Goal: Task Accomplishment & Management: Complete application form

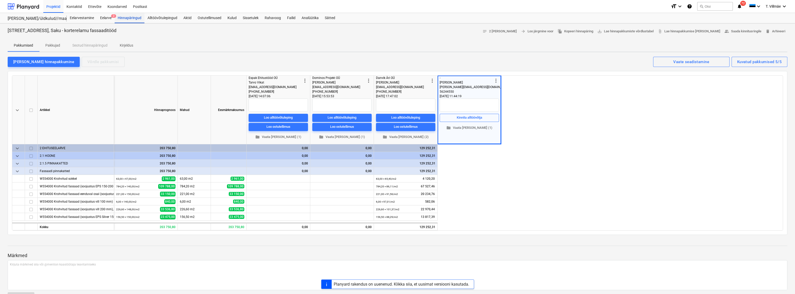
click at [120, 16] on div "Hinnapäringud" at bounding box center [130, 18] width 30 height 10
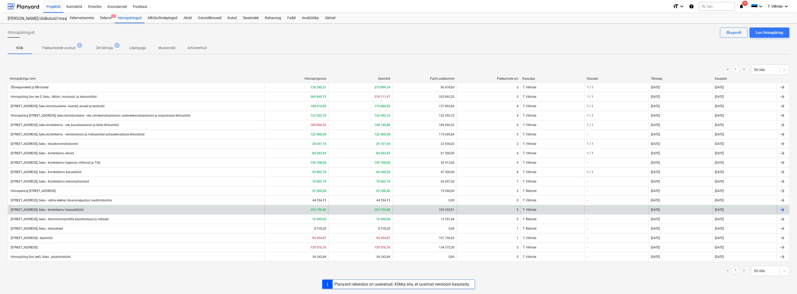
click at [62, 209] on div "[STREET_ADDRESS], Saku - korterelamu fassaaditööd" at bounding box center [47, 210] width 74 height 4
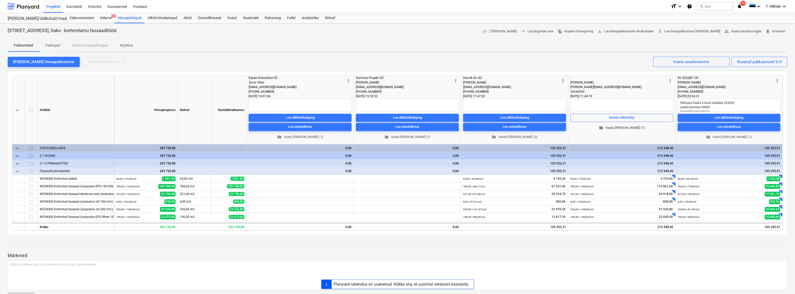
click at [377, 129] on span "folder Vaata [PERSON_NAME] (1)" at bounding box center [622, 128] width 99 height 6
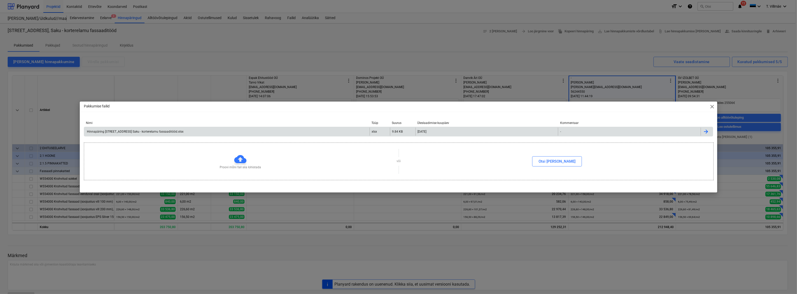
click at [126, 133] on div "Hinnapäring [STREET_ADDRESS] Saku - korterelamu fassaaditööd.xlsx" at bounding box center [134, 132] width 97 height 4
click at [377, 106] on span "close" at bounding box center [712, 107] width 6 height 6
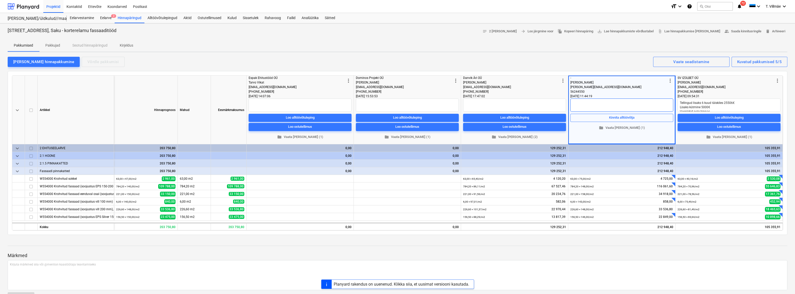
click at [377, 108] on textarea at bounding box center [622, 105] width 103 height 13
type textarea "x"
type textarea "I"
type textarea "x"
type textarea "Il"
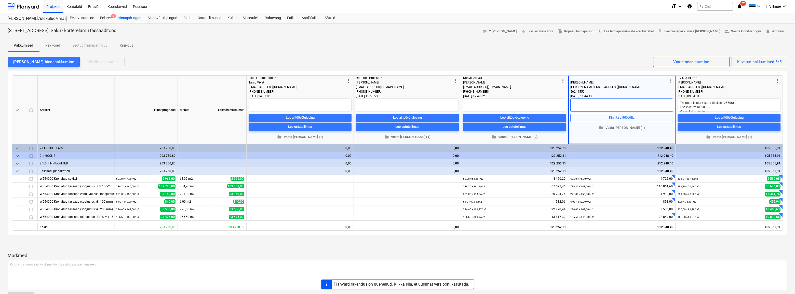
type textarea "x"
type textarea "Ilm"
type textarea "x"
type textarea "[PERSON_NAME]"
type textarea "x"
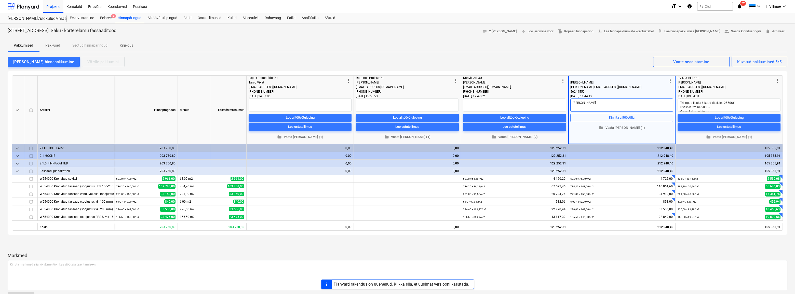
type textarea "[PERSON_NAME]"
type textarea "x"
type textarea "[PERSON_NAME] t"
type textarea "x"
type textarea "[PERSON_NAME] te"
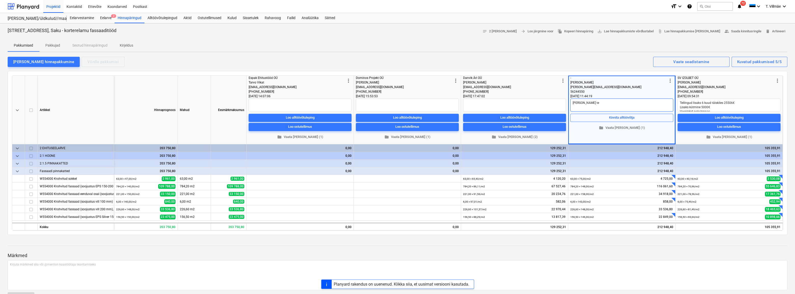
type textarea "x"
type textarea "[PERSON_NAME] tel"
type textarea "x"
type textarea "[PERSON_NAME]"
type textarea "x"
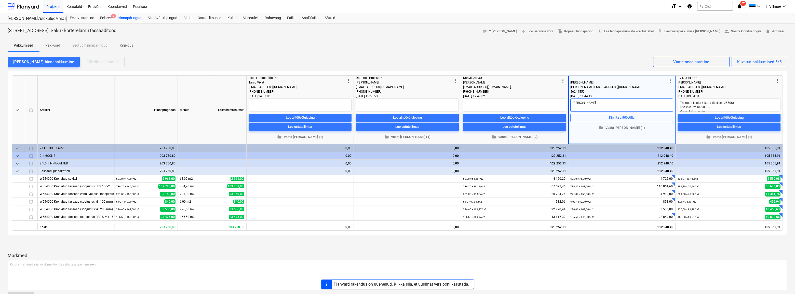
type textarea "[PERSON_NAME] tel"
type textarea "x"
type textarea "[PERSON_NAME] te"
type textarea "x"
type textarea "[PERSON_NAME] t"
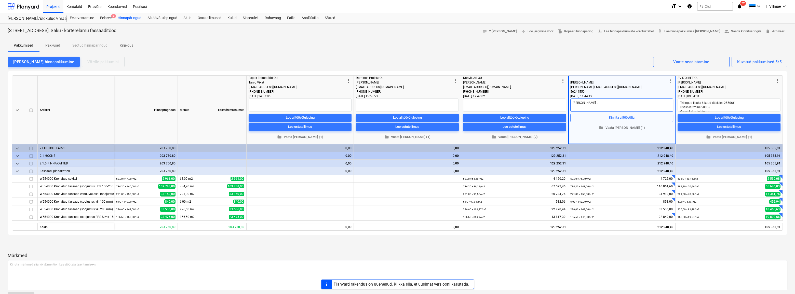
type textarea "x"
type textarea "[PERSON_NAME]"
type textarea "x"
type textarea "[PERSON_NAME]"
type textarea "x"
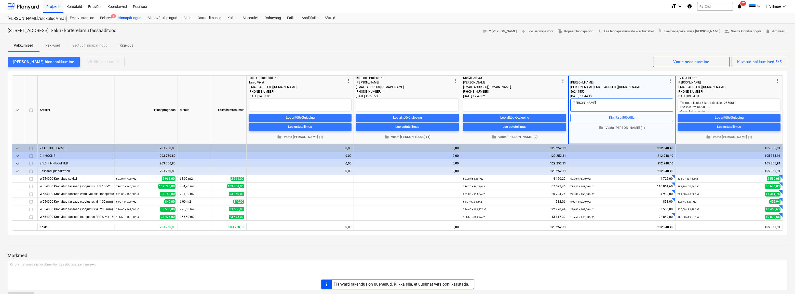
type textarea "Ilm"
type textarea "x"
type textarea "Il"
type textarea "x"
type textarea "I"
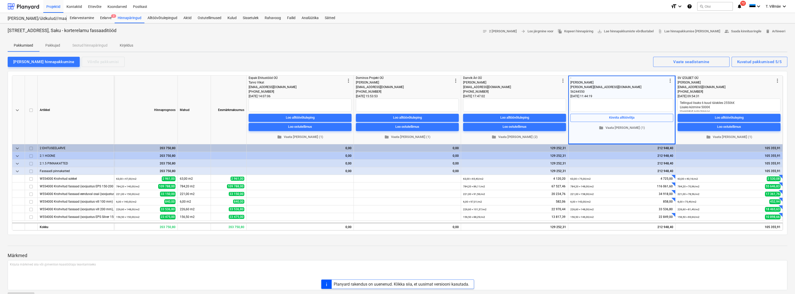
click at [377, 68] on div at bounding box center [398, 69] width 780 height 4
click at [377, 135] on span "folder Vaata [PERSON_NAME] (2)" at bounding box center [514, 137] width 99 height 6
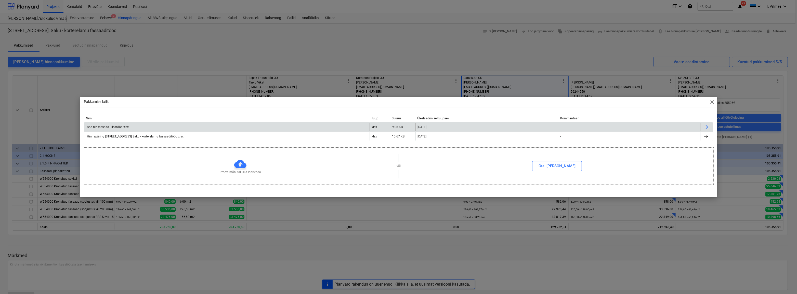
click at [108, 128] on div "Soo tee fassaad - lisatööd.xlsx" at bounding box center [107, 127] width 43 height 4
click at [175, 209] on div "Pakkumise failid close Nimi Tüüp Suurus Üleslaadimise kuupäev Kommentaar Soo te…" at bounding box center [398, 147] width 797 height 294
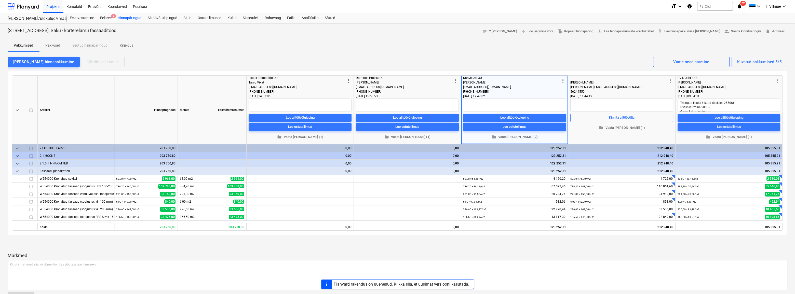
click at [377, 40] on div "Pakkumised Pakkujad Seotud hinnapäringud Kirjeldus" at bounding box center [398, 45] width 780 height 12
click at [377, 103] on textarea at bounding box center [514, 105] width 103 height 13
type textarea "x"
type textarea "L"
type textarea "x"
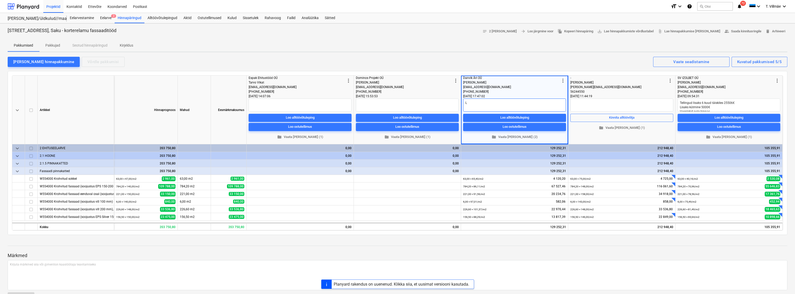
type textarea "Li"
type textarea "x"
type textarea "Lis"
type textarea "x"
type textarea "[PERSON_NAME]"
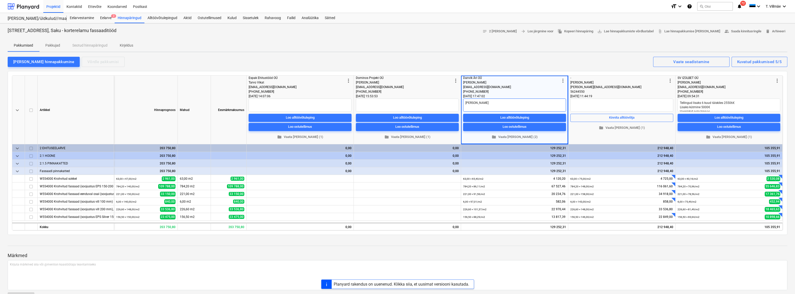
type textarea "x"
type textarea "[PERSON_NAME]"
type textarea "x"
type textarea "Lisaks"
type textarea "x"
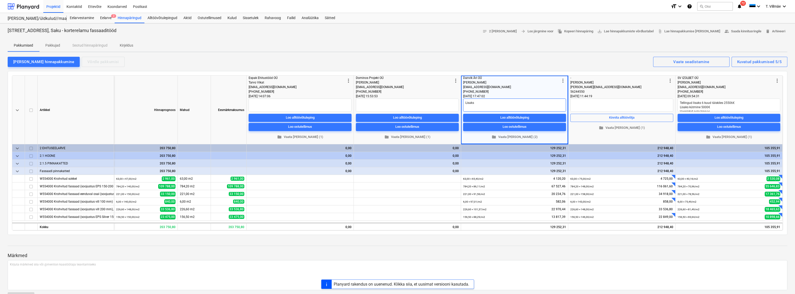
type textarea "Lisaks:"
type textarea "x"
type textarea "Lisaks:"
type textarea "x"
type textarea "Lisaks:"
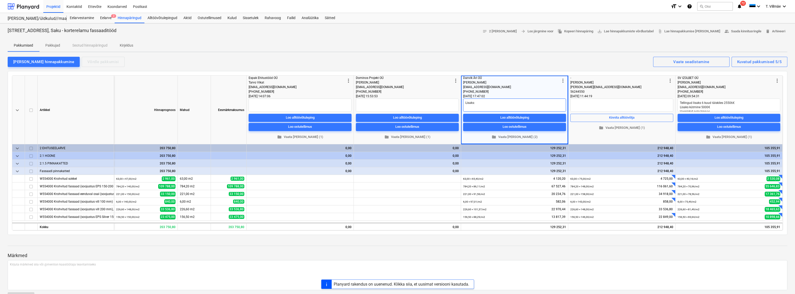
type textarea "x"
type textarea "Lisaks: t"
type textarea "x"
type textarea "Lisaks: te"
type textarea "x"
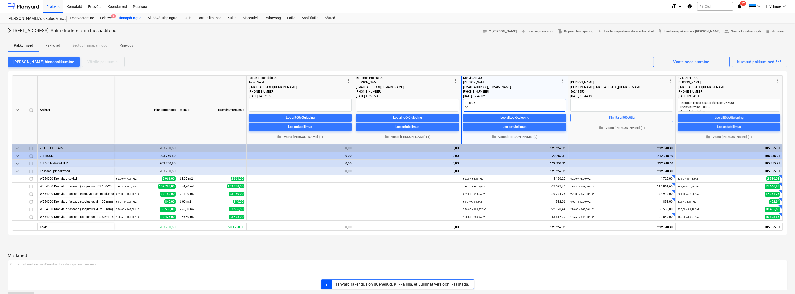
type textarea "Lisaks: tel"
type textarea "x"
type textarea "Lisaks: tell"
type textarea "x"
type textarea "Lisaks: telli"
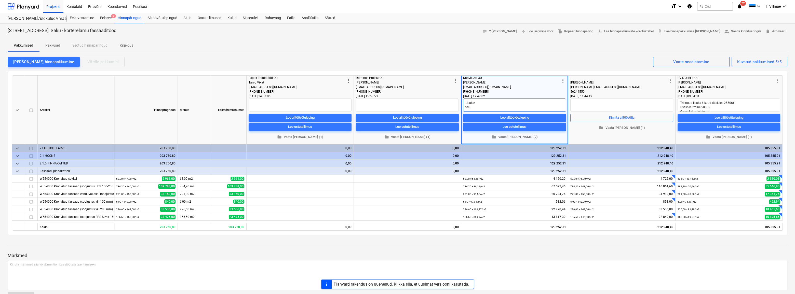
type textarea "x"
type textarea "Lisaks: tellin"
type textarea "x"
type textarea "Lisaks: telling"
type textarea "x"
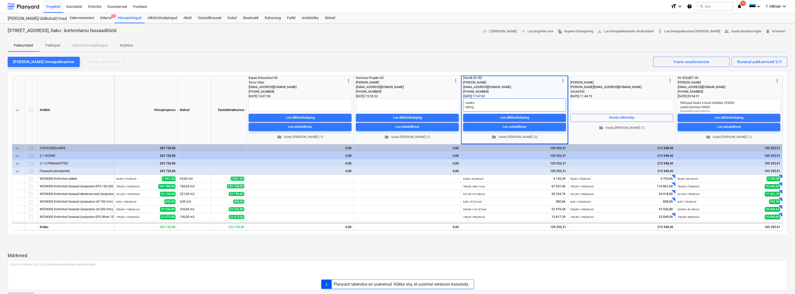
type textarea "Lisaks: tellingu"
type textarea "x"
type textarea "Lisaks: tellingud"
type textarea "x"
type textarea "Lisaks: tellingud"
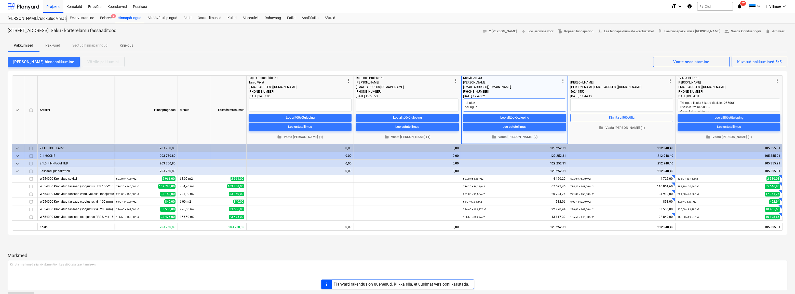
type textarea "x"
type textarea "Lisaks: tellingud 6"
type textarea "x"
type textarea "Lisaks: tellingud 6"
type textarea "x"
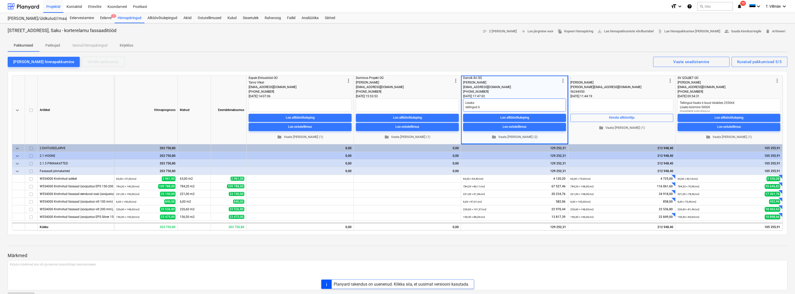
type textarea "Lisaks: tellingud 6 k"
type textarea "x"
type textarea "Lisaks: tellingud 6 ku"
type textarea "x"
type textarea "Lisaks: tellingud 6 kuu"
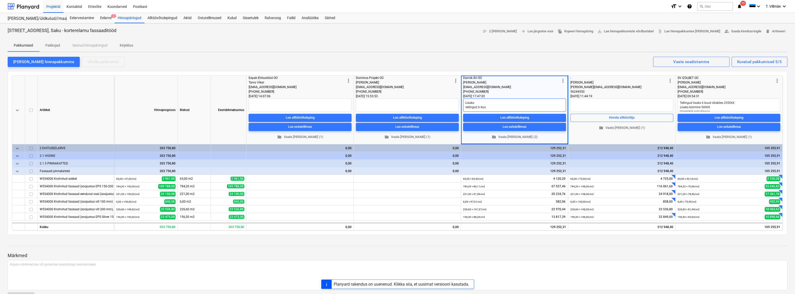
type textarea "x"
type textarea "Lisaks: tellingud 6 kuud"
type textarea "x"
type textarea "Lisaks: tellingud 6 kuud"
type textarea "x"
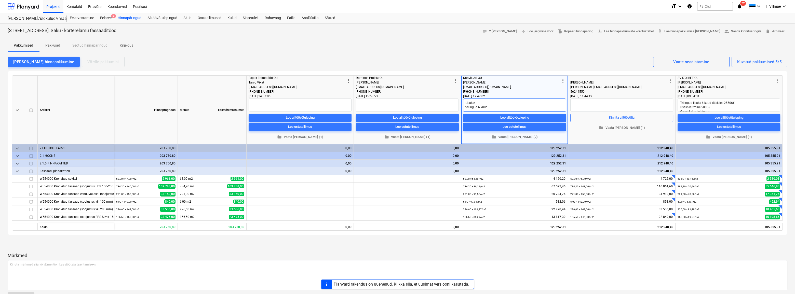
type textarea "Lisaks: tellingud 6 kuud 3"
type textarea "x"
type textarea "Lisaks: tellingud 6 kuud 38"
type textarea "x"
type textarea "Lisaks: tellingud 6 kuud 381"
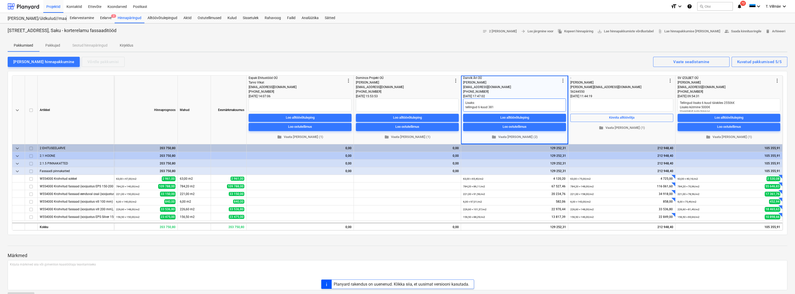
type textarea "x"
type textarea "Lisaks: tellingud 6 kuud 3813"
type textarea "x"
type textarea "Lisaks: tellingud 6 kuud 38130"
type textarea "x"
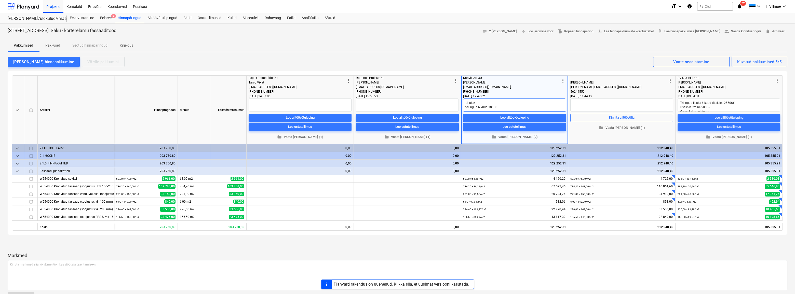
type textarea "Lisaks: tellingud 6 kuud 38130E"
type textarea "x"
type textarea "Lisaks: tellingud 6 kuud 38130"
type textarea "x"
type textarea "Lisaks: tellingud 6 kuud 38130€"
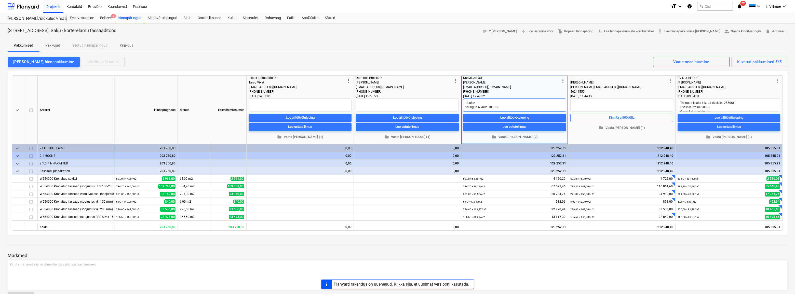
type textarea "x"
type textarea "Lisaks: tellingud 6 kuud 38130€"
type textarea "x"
type textarea "Lisaks: tellingud 6 kuud 38130€ a"
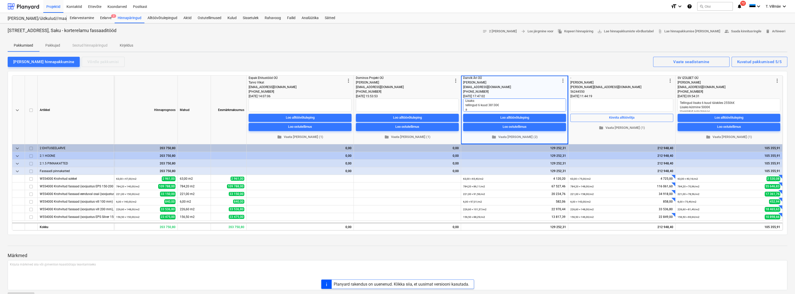
type textarea "x"
type textarea "Lisaks: tellingud 6 kuud 38130€ ak"
type textarea "x"
type textarea "Lisaks: tellingud 6 kuud 38130€ akn"
type textarea "x"
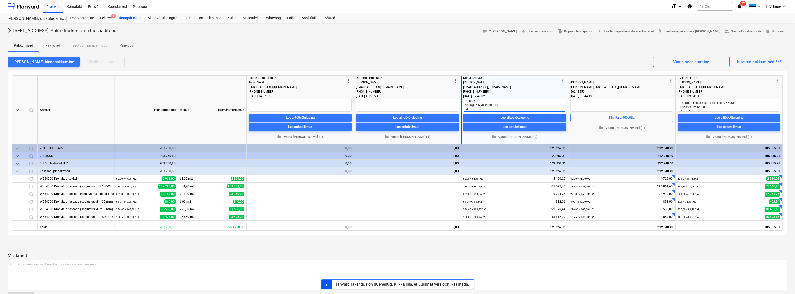
type textarea "Lisaks: tellingud 6 kuud 38130€ akna"
type textarea "x"
type textarea "Lisaks: tellingud 6 kuud 38130€ aknap"
type textarea "x"
type textarea "Lisaks: tellingud 6 kuud 38130€ aknapl"
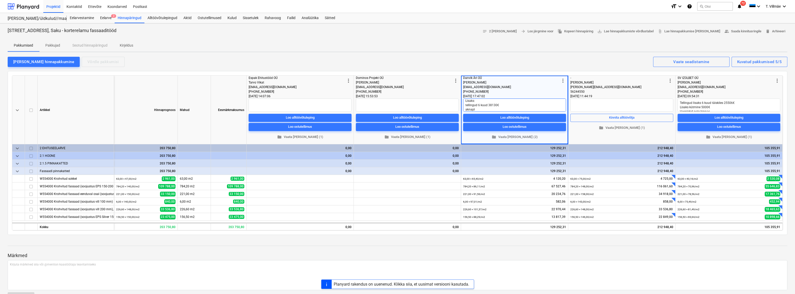
type textarea "x"
type textarea "Lisaks: tellingud 6 kuud 38130€ aknaple"
type textarea "x"
type textarea "Lisaks: tellingud 6 kuud 38130€ aknaplek"
type textarea "x"
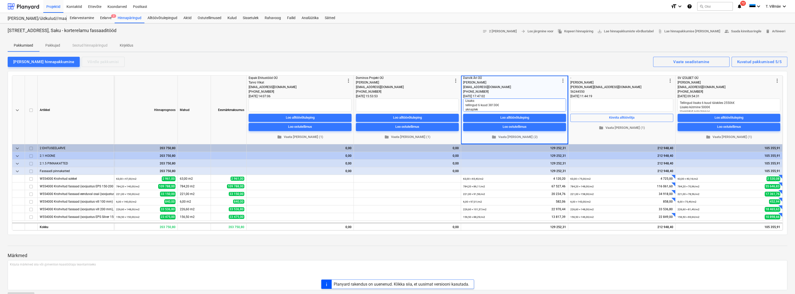
type textarea "Lisaks: tellingud 6 kuud 38130€ aknapleki"
type textarea "x"
type textarea "Lisaks: tellingud 6 kuud 38130€ aknaplekid"
type textarea "x"
type textarea "Lisaks: tellingud 6 kuud 38130€ aknaplekid"
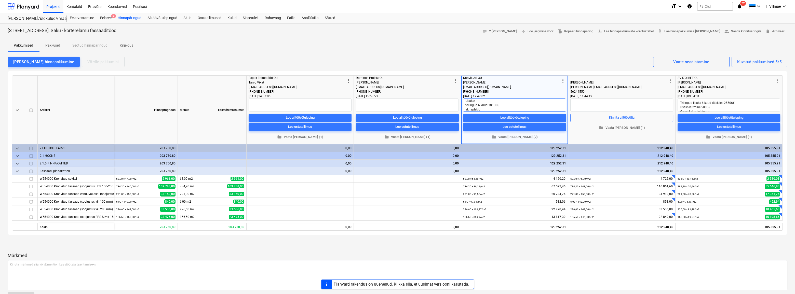
type textarea "x"
type textarea "Lisaks: tellingud 6 kuud 38130€ aknaplekid 5"
type textarea "x"
type textarea "Lisaks: tellingud 6 kuud 38130€ aknaplekid 58"
type textarea "x"
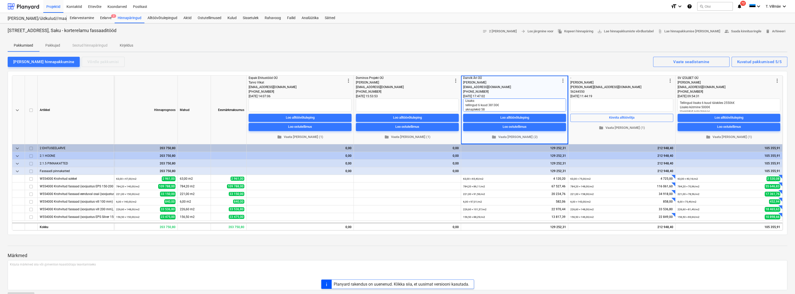
type textarea "Lisaks: tellingud 6 kuud 38130€ aknaplekid 585"
type textarea "x"
type textarea "Lisaks: tellingud 6 kuud 38130€ aknaplekid 5859"
type textarea "x"
type textarea "Lisaks: tellingud 6 kuud 38130€ aknaplekid 5859e"
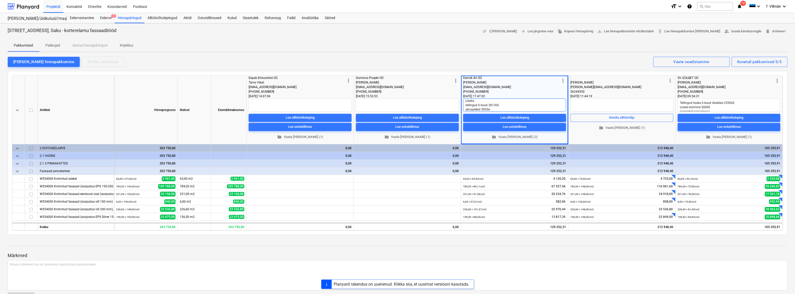
type textarea "x"
type textarea "Lisaks: tellingud 6 kuud 38130€ aknaplekid 5859"
type textarea "x"
type textarea "Lisaks: tellingud 6 kuud 38130€ aknaplekid 5859€"
type textarea "x"
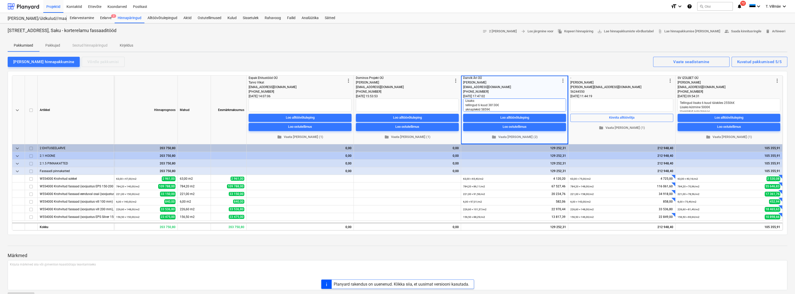
type textarea "Lisaks: tellingud 6 kuud 38130€ aknaplekid 5859€"
type textarea "x"
type textarea "Lisaks: tellingud 6 kuud 38130€ aknaplekid 5859€ j"
type textarea "x"
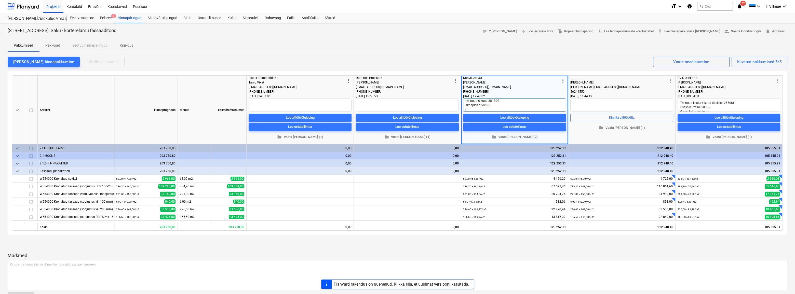
type textarea "Lisaks: tellingud 6 kuud 38130€ aknaplekid 5859€"
type textarea "x"
type textarea "Lisaks: tellingud 6 kuud 38130€ aknaplekid 5859€ k"
type textarea "x"
type textarea "Lisaks: tellingud 6 kuud 38130€ aknaplekid 5859€ kü"
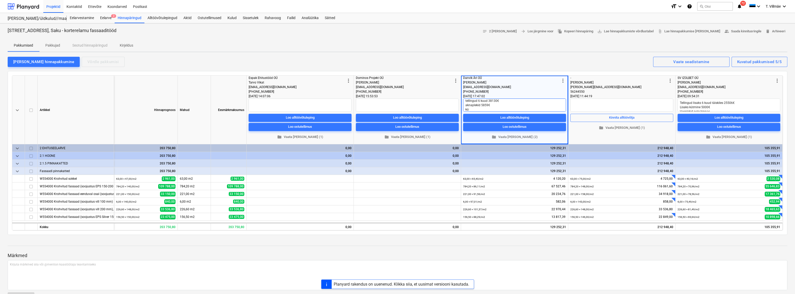
type textarea "x"
type textarea "Lisaks: tellingud 6 kuud 38130€ aknaplekid 5859€ küt"
type textarea "x"
type textarea "Lisaks: tellingud 6 kuud 38130€ aknaplekid 5859€ kütm"
type textarea "x"
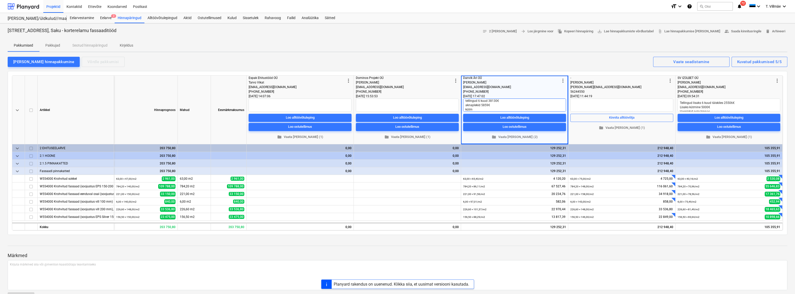
type textarea "Lisaks: tellingud 6 kuud 38130€ aknaplekid 5859€ kütmi"
type textarea "x"
type textarea "Lisaks: tellingud 6 kuud 38130€ aknaplekid 5859€ kütmin"
type textarea "x"
type textarea "Lisaks: tellingud 6 kuud 38130€ aknaplekid 5859€ kütmine"
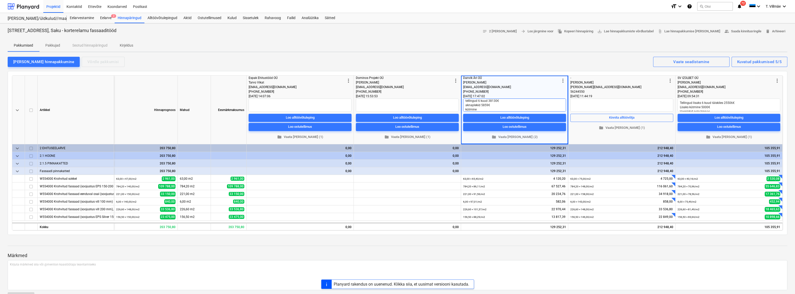
type textarea "x"
type textarea "Lisaks: tellingud 6 kuud 38130€ aknaplekid 5859€ kütmine"
type textarea "x"
type textarea "Lisaks: tellingud 6 kuud 38130€ aknaplekid 5859€ kütmine 3"
type textarea "x"
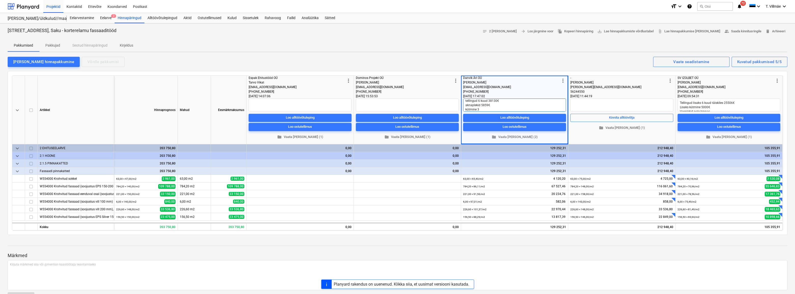
type textarea "Lisaks: tellingud 6 kuud 38130€ aknaplekid 5859€ kütmine 33"
type textarea "x"
type textarea "Lisaks: tellingud 6 kuud 38130€ aknaplekid 5859€ kütmine 330"
type textarea "x"
type textarea "Lisaks: tellingud 6 kuud 38130€ aknaplekid 5859€ kütmine 3300"
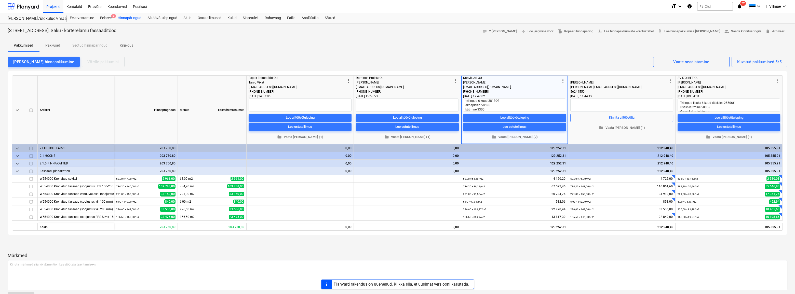
click at [377, 68] on div at bounding box center [398, 69] width 780 height 4
click at [377, 65] on div "[PERSON_NAME] hinnapakkumine Võrdle pakkumisi Kuvatud pakkumised 5/5 Vaate sead…" at bounding box center [398, 61] width 780 height 11
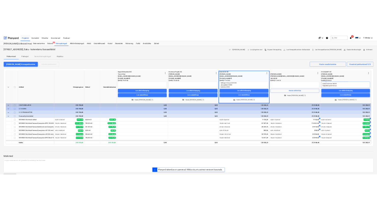
scroll to position [0, 0]
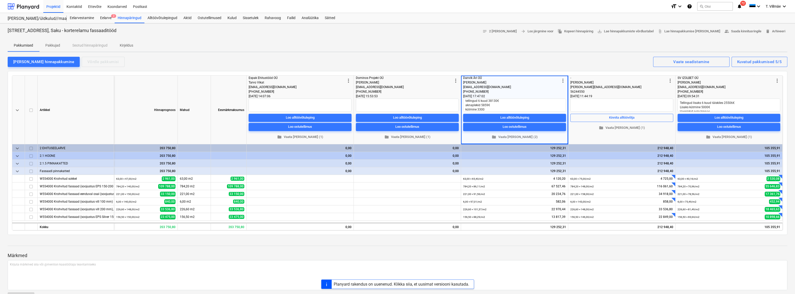
click at [377, 59] on div "[PERSON_NAME] hinnapakkumine Võrdle pakkumisi Kuvatud pakkumised 5/5 Vaate sead…" at bounding box center [398, 61] width 780 height 11
click at [377, 137] on span "folder Vaata [PERSON_NAME] (1)" at bounding box center [407, 137] width 99 height 6
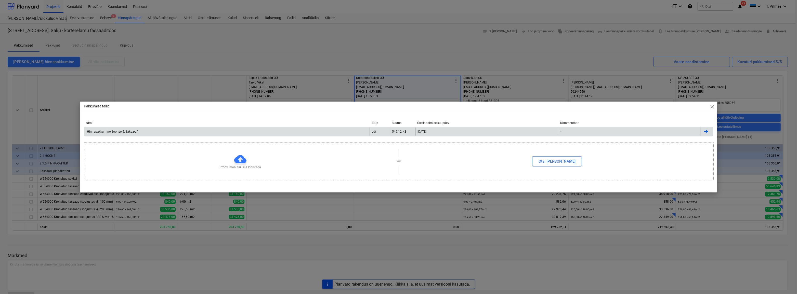
click at [103, 133] on div "Hinnapakkumine Soo tee 5, Saku.pdf" at bounding box center [111, 132] width 51 height 4
click at [377, 59] on div "Pakkumise failid close Nimi Tüüp Suurus Üleslaadimise kuupäev Kommentaar Hinnap…" at bounding box center [398, 147] width 797 height 294
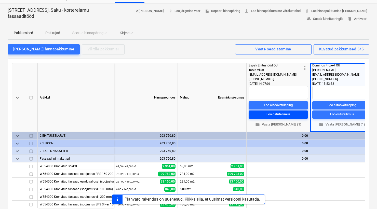
scroll to position [69, 0]
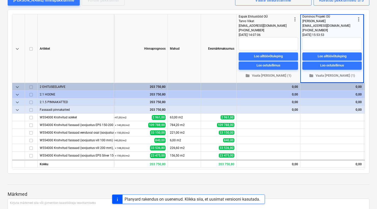
type textarea "x"
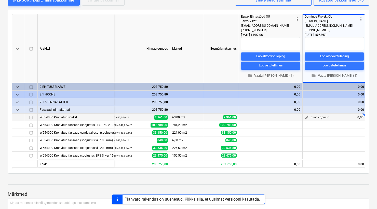
click at [308, 118] on span "edit" at bounding box center [307, 118] width 4 height 4
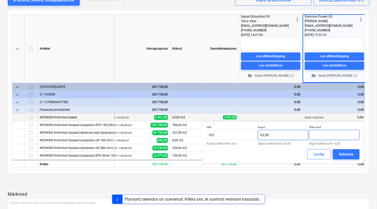
drag, startPoint x: 322, startPoint y: 136, endPoint x: 304, endPoint y: 136, distance: 17.6
click at [304, 136] on div "Ühik m2 Algne pakkumine: m2 Kogus 63,00 Algne pakkumine: 63,00 Ühiku hind Algne…" at bounding box center [283, 136] width 153 height 20
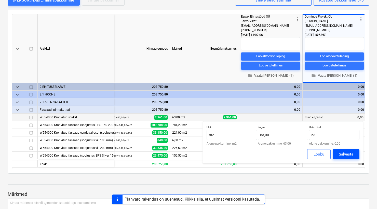
type input "53,00"
click at [347, 154] on div "Salvesta" at bounding box center [346, 154] width 15 height 7
type textarea "x"
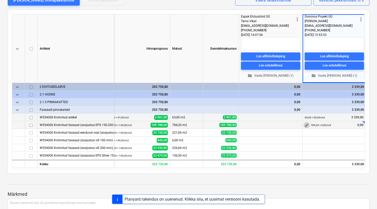
click at [306, 125] on span "edit" at bounding box center [307, 125] width 4 height 4
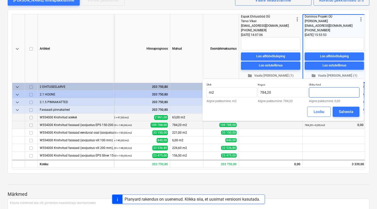
drag, startPoint x: 328, startPoint y: 94, endPoint x: 317, endPoint y: 94, distance: 11.0
click at [317, 94] on input "text" at bounding box center [334, 92] width 50 height 10
type input "102,00"
click at [343, 109] on div "Salvesta" at bounding box center [346, 112] width 15 height 7
type textarea "x"
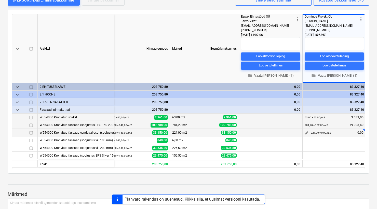
click at [308, 132] on span "edit" at bounding box center [307, 133] width 4 height 4
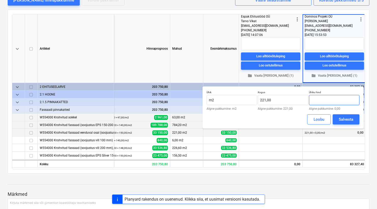
click at [325, 98] on input "text" at bounding box center [334, 100] width 50 height 10
type input "118,00"
click at [346, 120] on div "Salvesta" at bounding box center [346, 119] width 15 height 7
type textarea "x"
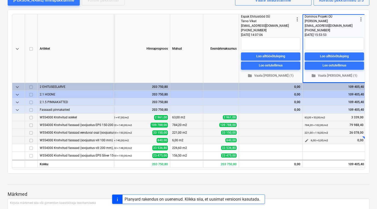
click at [306, 139] on span "edit" at bounding box center [307, 141] width 4 height 4
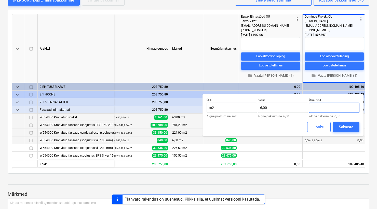
click at [322, 110] on input "text" at bounding box center [334, 108] width 50 height 10
type input "108,00"
click at [347, 127] on div "Salvesta" at bounding box center [346, 127] width 15 height 7
type textarea "x"
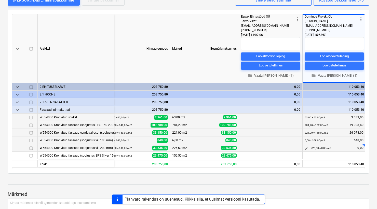
click at [307, 148] on span "edit" at bounding box center [307, 148] width 4 height 4
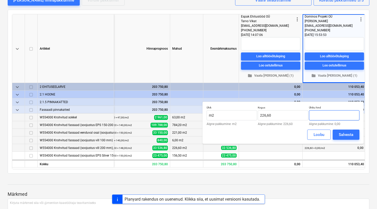
click at [323, 117] on input "text" at bounding box center [334, 115] width 50 height 10
type input "120,00"
click at [339, 136] on div "Salvesta" at bounding box center [346, 134] width 15 height 7
type textarea "x"
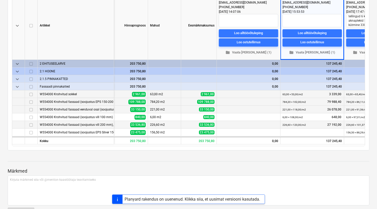
scroll to position [0, 30]
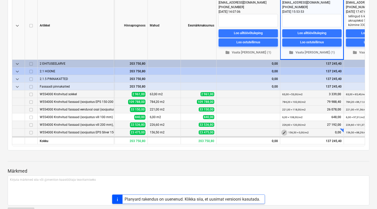
click at [284, 133] on span "edit" at bounding box center [284, 133] width 4 height 4
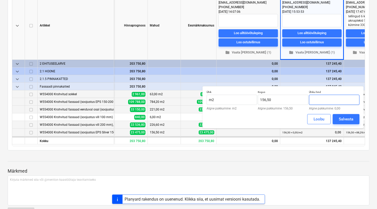
click at [322, 101] on input "text" at bounding box center [334, 100] width 50 height 10
type input "0,00"
click at [261, 170] on p "Märkmed" at bounding box center [189, 171] width 362 height 6
click at [340, 119] on div "Salvesta" at bounding box center [346, 119] width 15 height 7
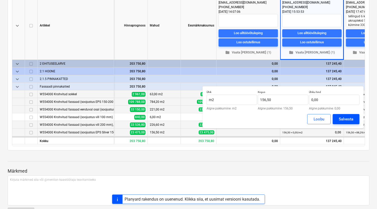
type textarea "x"
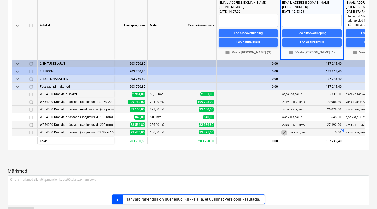
click at [284, 131] on span "edit" at bounding box center [284, 133] width 4 height 4
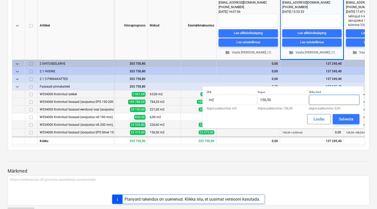
click at [328, 98] on input "text" at bounding box center [334, 100] width 50 height 10
type input "100,00"
click at [346, 119] on div "Salvesta" at bounding box center [346, 119] width 15 height 7
type textarea "x"
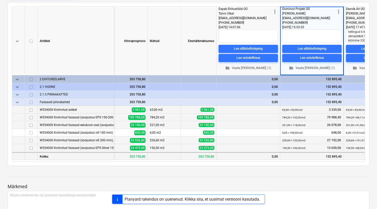
scroll to position [69, 0]
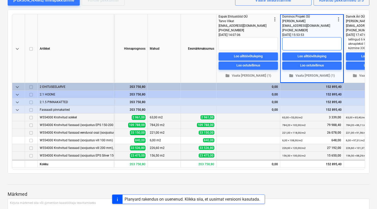
click at [300, 40] on textarea at bounding box center [311, 43] width 59 height 13
type textarea "t"
type textarea "x"
type textarea "te"
type textarea "x"
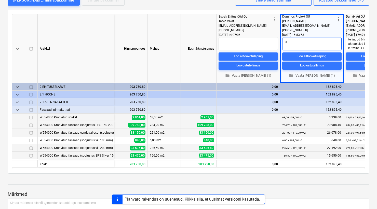
type textarea "tel"
type textarea "x"
type textarea "tell"
type textarea "x"
type textarea "telli"
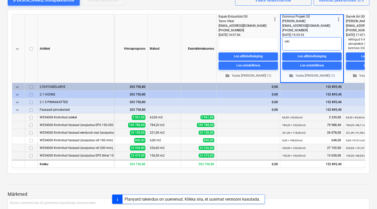
type textarea "x"
type textarea "tellin"
type textarea "x"
type textarea "telling"
type textarea "x"
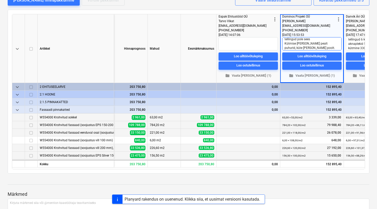
scroll to position [6, 0]
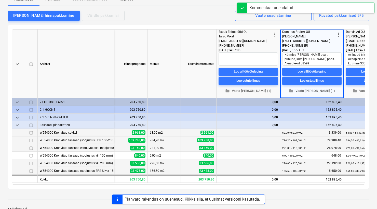
scroll to position [46, 0]
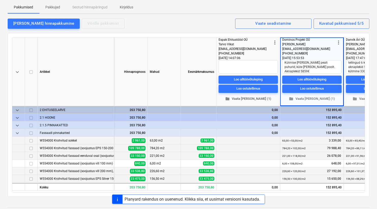
click at [242, 99] on span "folder Vaata [PERSON_NAME] (1)" at bounding box center [248, 99] width 55 height 6
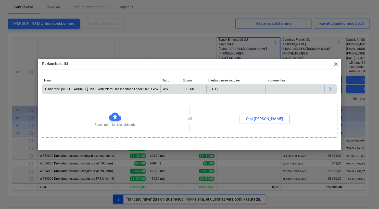
click at [108, 89] on div "Hinnatabel [STREET_ADDRESS] Saku - korterelamu fassaaditööd Espak Ehitus.xlsx" at bounding box center [101, 89] width 114 height 4
click at [336, 63] on span "close" at bounding box center [336, 64] width 6 height 6
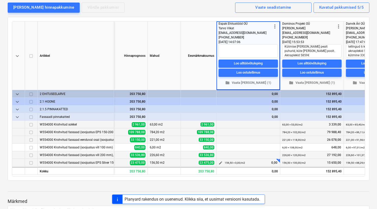
scroll to position [69, 0]
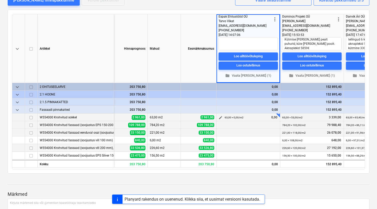
click at [220, 117] on span "edit" at bounding box center [221, 118] width 4 height 4
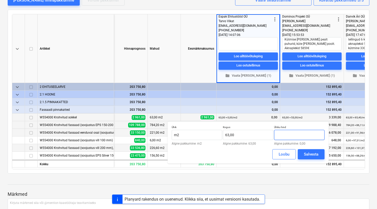
click at [281, 137] on input "text" at bounding box center [299, 135] width 50 height 10
click at [309, 154] on div "Salvesta" at bounding box center [311, 154] width 15 height 7
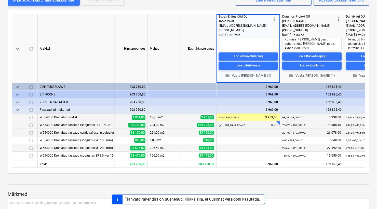
click at [220, 124] on span "edit" at bounding box center [221, 125] width 4 height 4
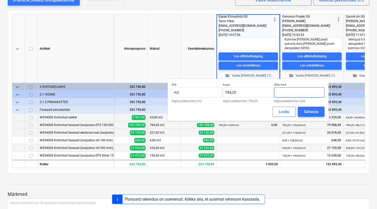
click at [285, 92] on input "text" at bounding box center [299, 92] width 50 height 10
click at [307, 112] on div "Salvesta" at bounding box center [311, 112] width 15 height 7
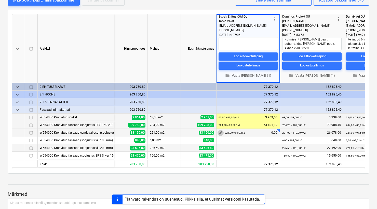
click at [222, 132] on span "edit" at bounding box center [221, 133] width 4 height 4
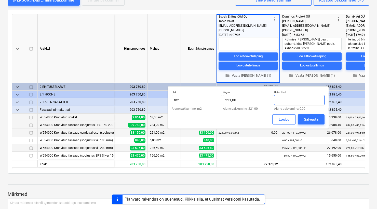
click at [289, 101] on input "text" at bounding box center [299, 100] width 50 height 10
click at [309, 120] on div "Salvesta" at bounding box center [311, 119] width 15 height 7
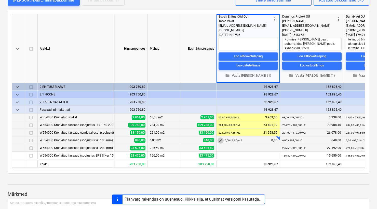
click at [221, 139] on span "edit" at bounding box center [221, 141] width 4 height 4
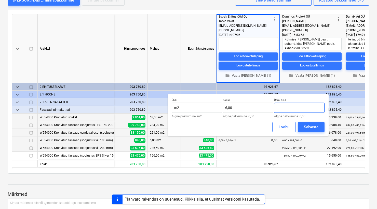
click at [287, 110] on input "text" at bounding box center [299, 108] width 50 height 10
click at [308, 126] on div "Salvesta" at bounding box center [311, 127] width 15 height 7
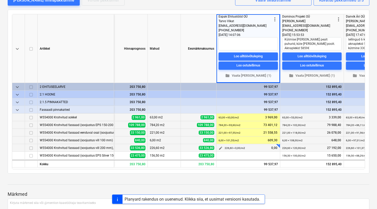
click at [221, 148] on span "edit" at bounding box center [221, 148] width 4 height 4
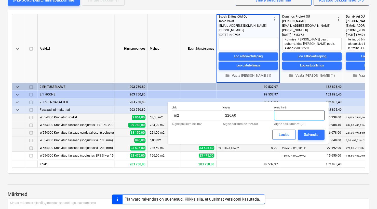
click at [290, 114] on input "text" at bounding box center [299, 115] width 50 height 10
click at [312, 135] on div "Salvesta" at bounding box center [311, 134] width 15 height 7
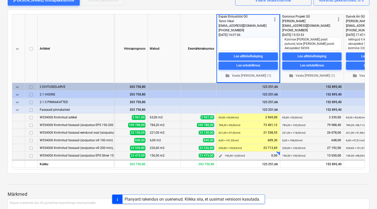
click at [221, 155] on span "edit" at bounding box center [221, 156] width 4 height 4
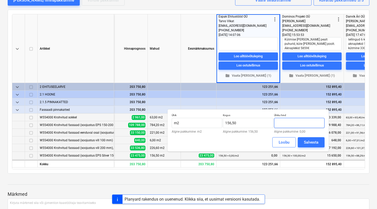
click at [287, 122] on input "text" at bounding box center [299, 123] width 50 height 10
click at [313, 142] on div "Salvesta" at bounding box center [311, 142] width 15 height 7
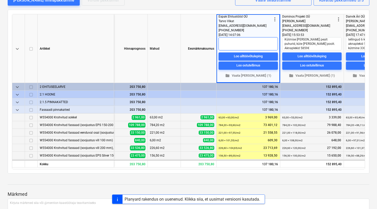
click at [232, 41] on textarea at bounding box center [248, 43] width 59 height 13
click at [221, 41] on textarea "Tellingud 28536€" at bounding box center [248, 43] width 59 height 13
click at [252, 45] on textarea "Lisaks: Tellingud 28536€" at bounding box center [248, 43] width 59 height 13
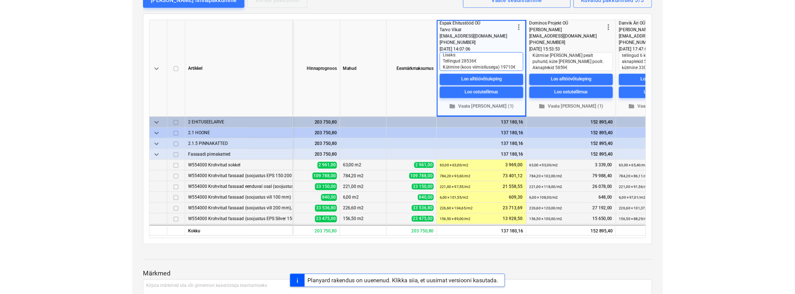
scroll to position [6, 0]
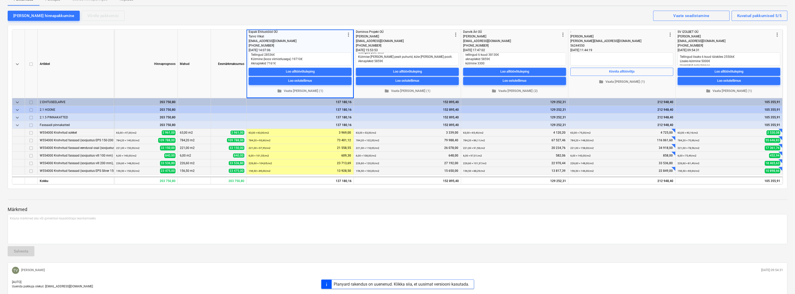
scroll to position [23, 0]
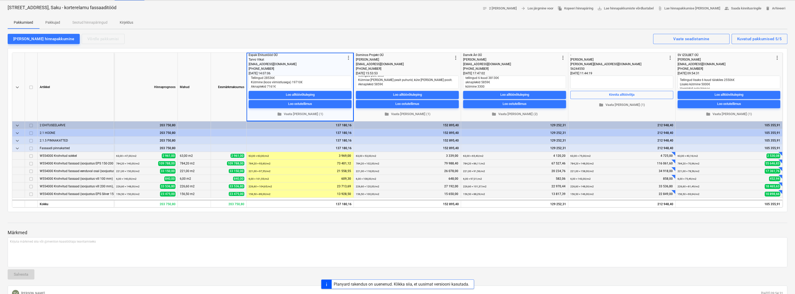
click at [377, 209] on div at bounding box center [398, 228] width 780 height 4
